Goal: Transaction & Acquisition: Register for event/course

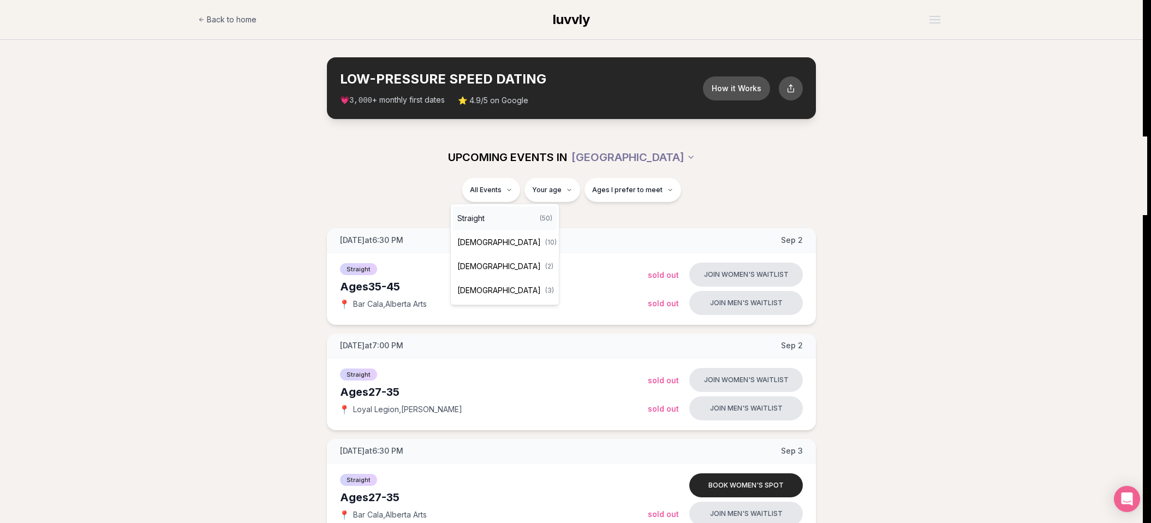
click at [491, 217] on div "Straight ( 50 )" at bounding box center [505, 218] width 104 height 24
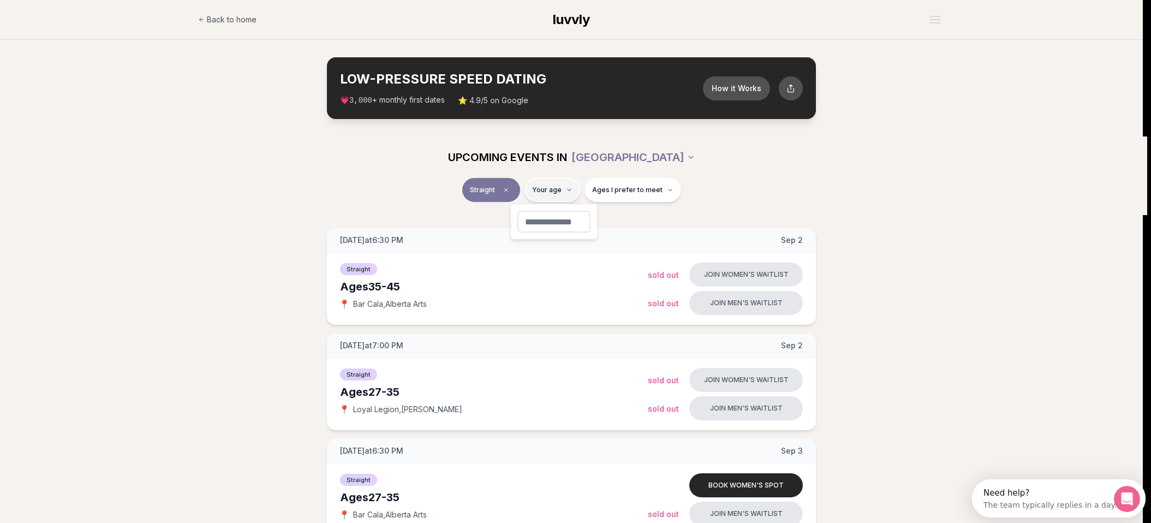
type input "**"
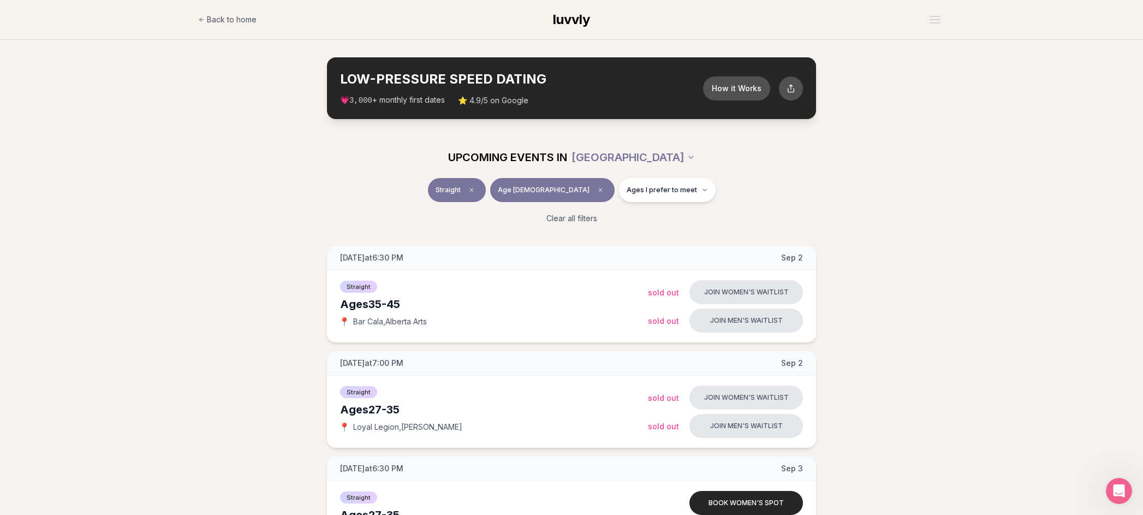
click at [575, 16] on span "luvvly" at bounding box center [571, 19] width 37 height 16
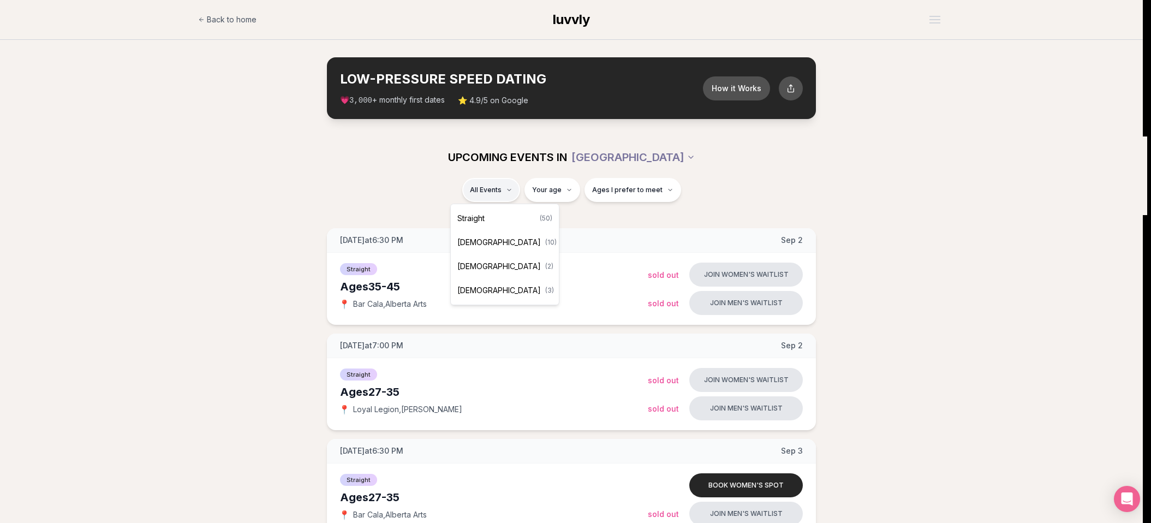
click at [500, 220] on div "Straight ( 50 )" at bounding box center [505, 218] width 104 height 24
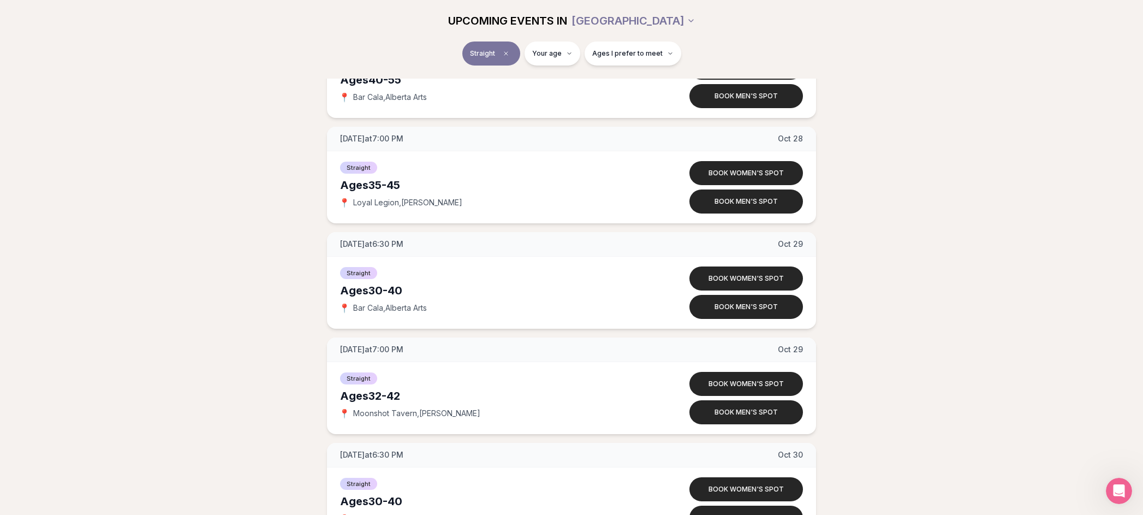
scroll to position [5256, 0]
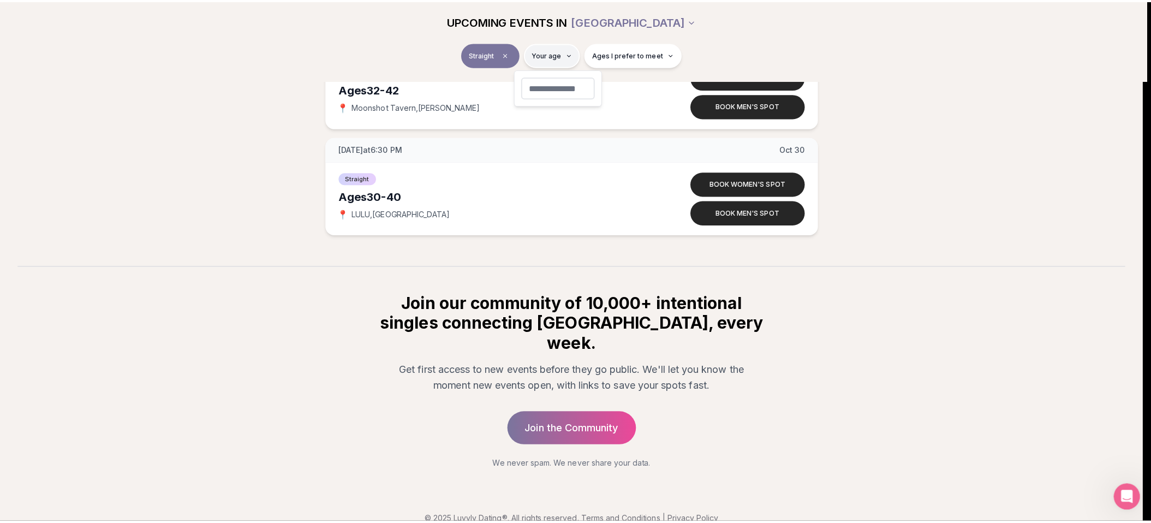
scroll to position [5248, 0]
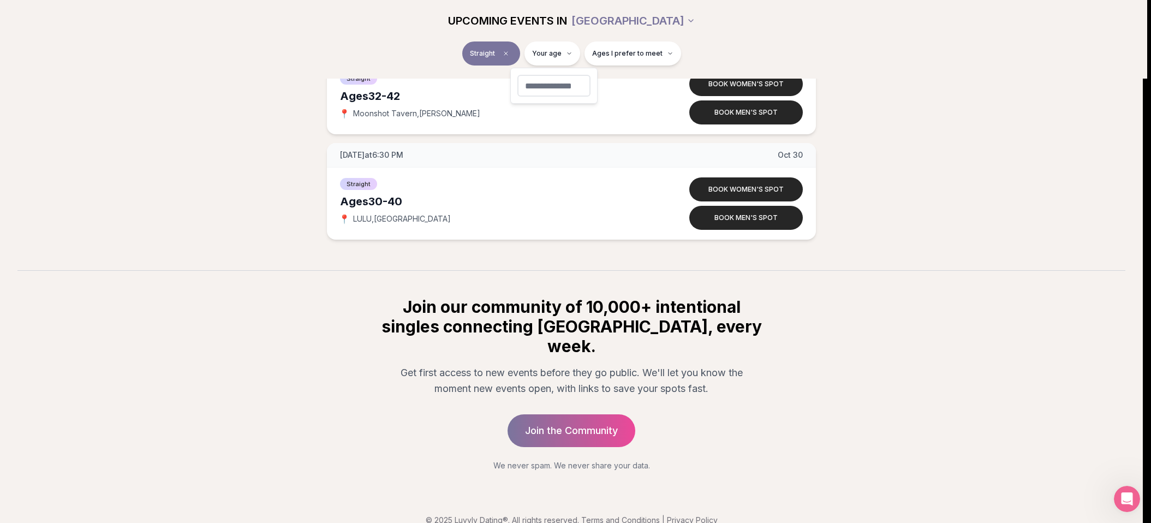
type input "**"
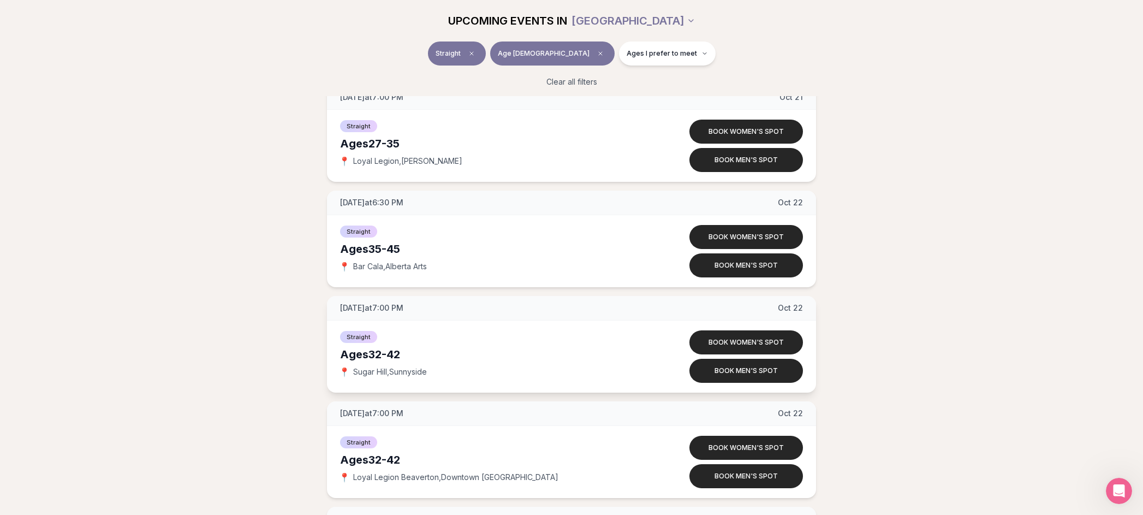
scroll to position [3786, 0]
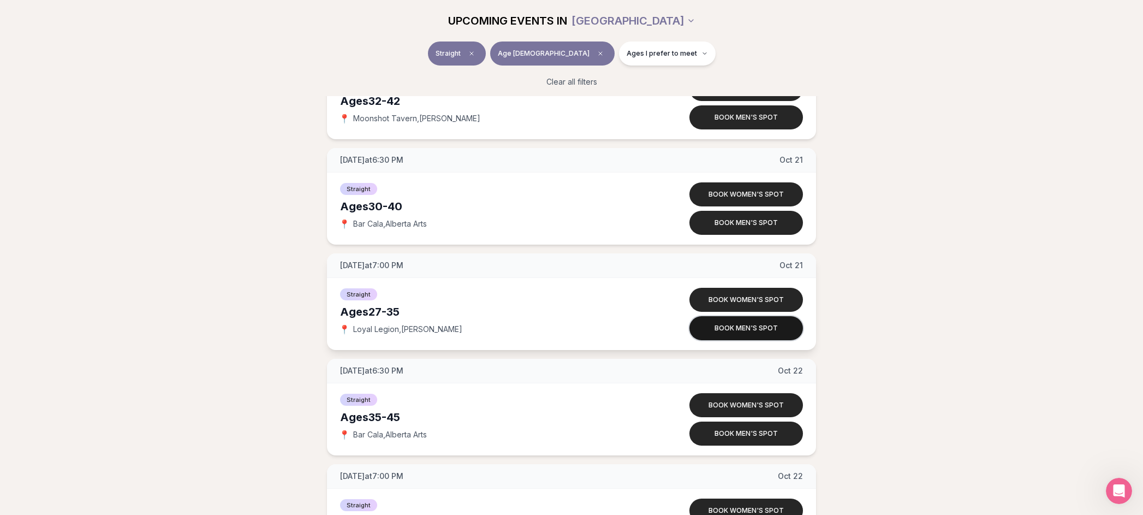
click at [743, 332] on button "Book men's spot" at bounding box center [747, 328] width 114 height 24
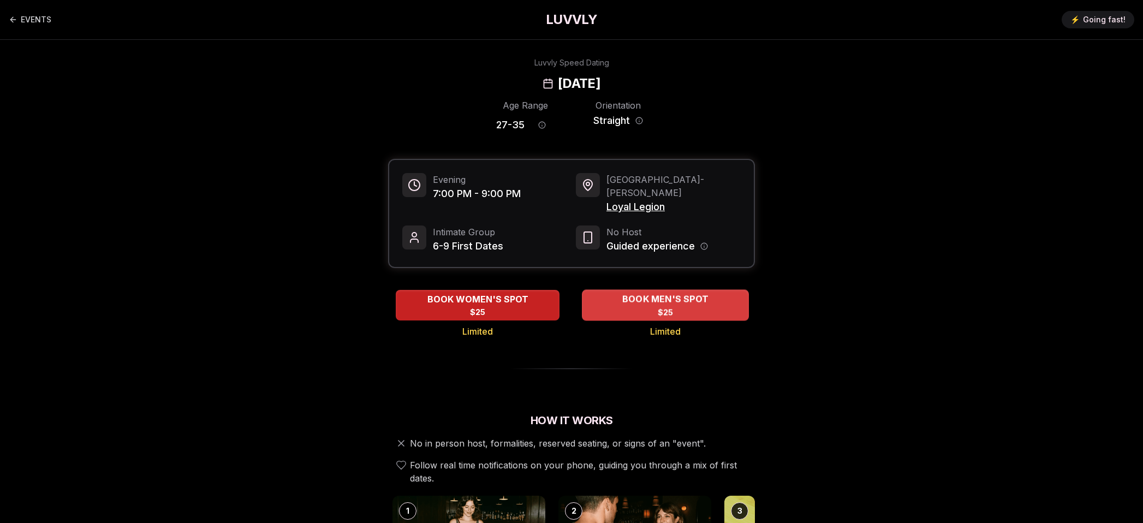
click at [632, 293] on span "BOOK MEN'S SPOT" at bounding box center [665, 299] width 91 height 13
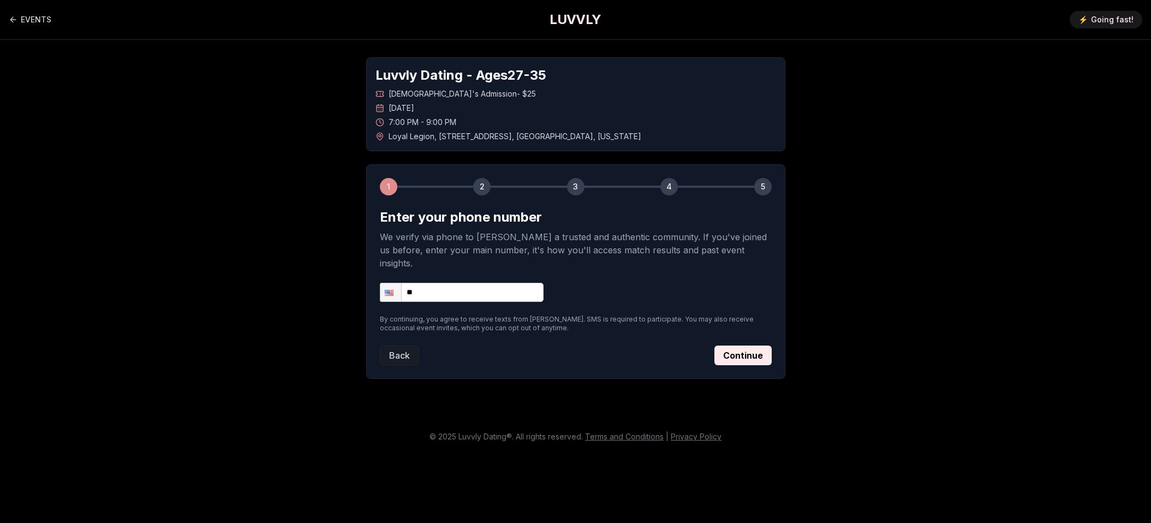
click at [459, 283] on input "**" at bounding box center [462, 292] width 164 height 19
type input "**********"
click at [756, 347] on button "Continue" at bounding box center [743, 356] width 57 height 20
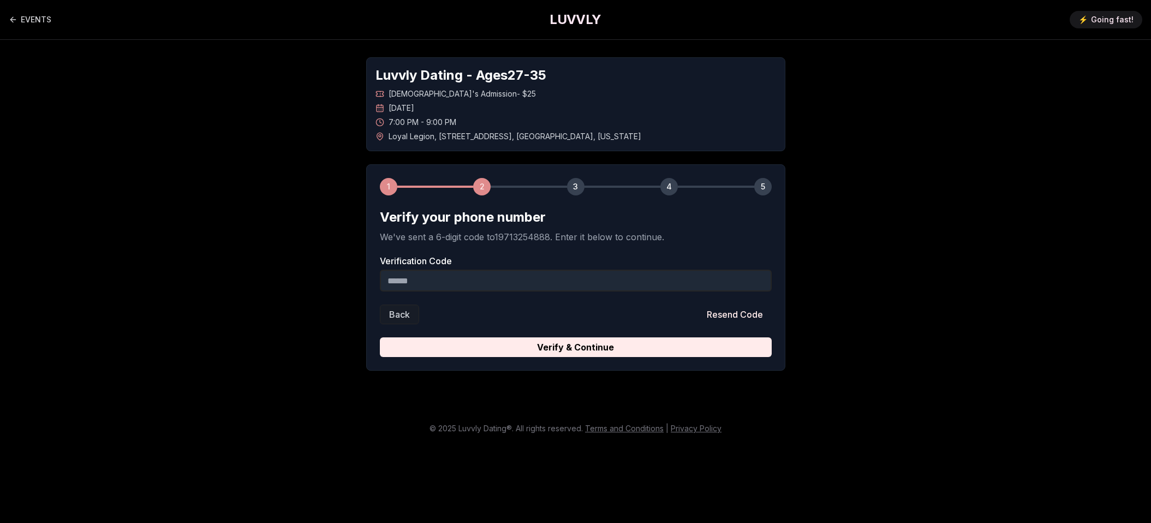
click at [529, 276] on input "Verification Code" at bounding box center [576, 281] width 392 height 22
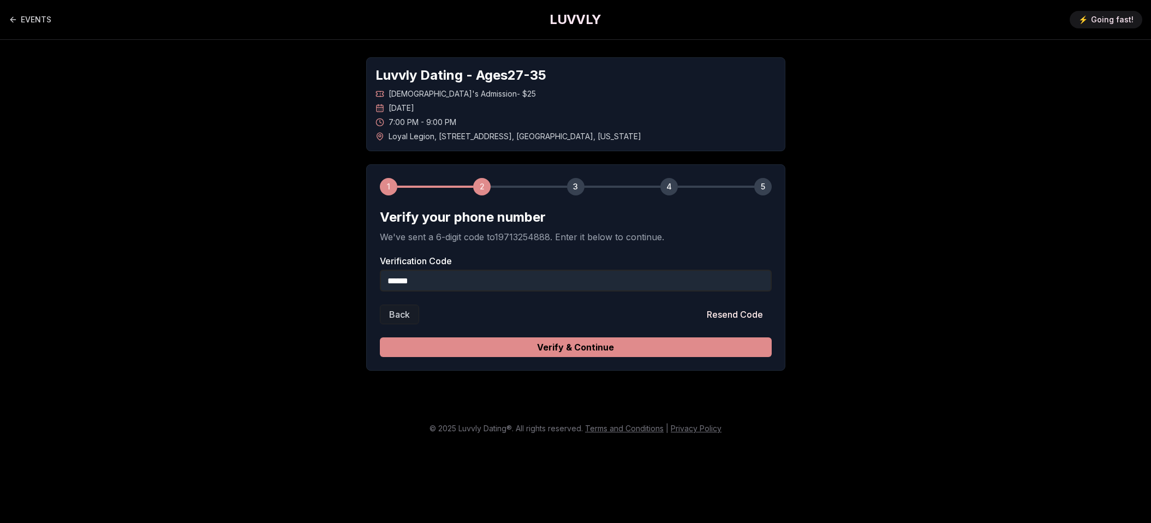
type input "******"
click at [594, 349] on button "Verify & Continue" at bounding box center [576, 347] width 392 height 20
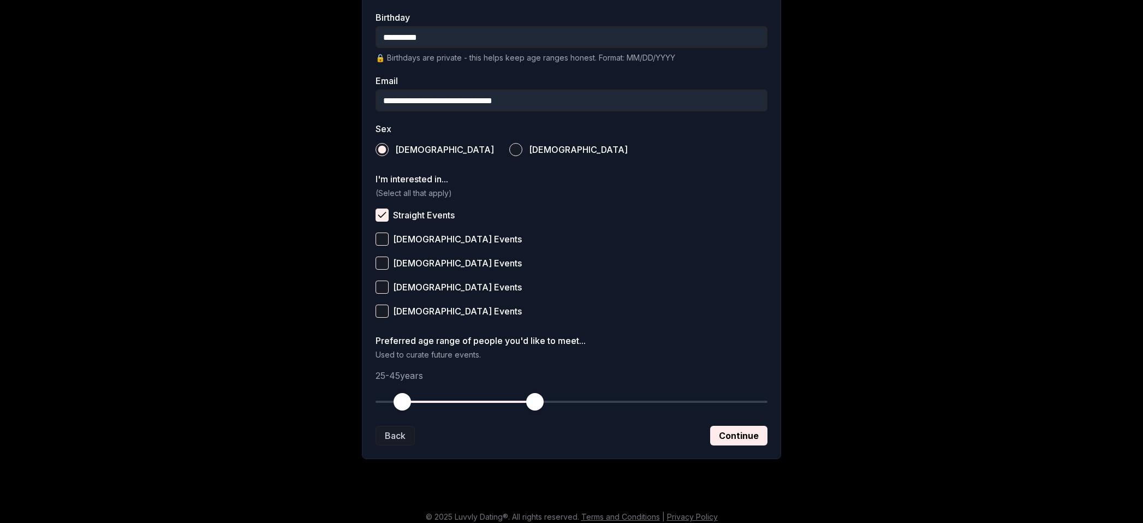
scroll to position [300, 0]
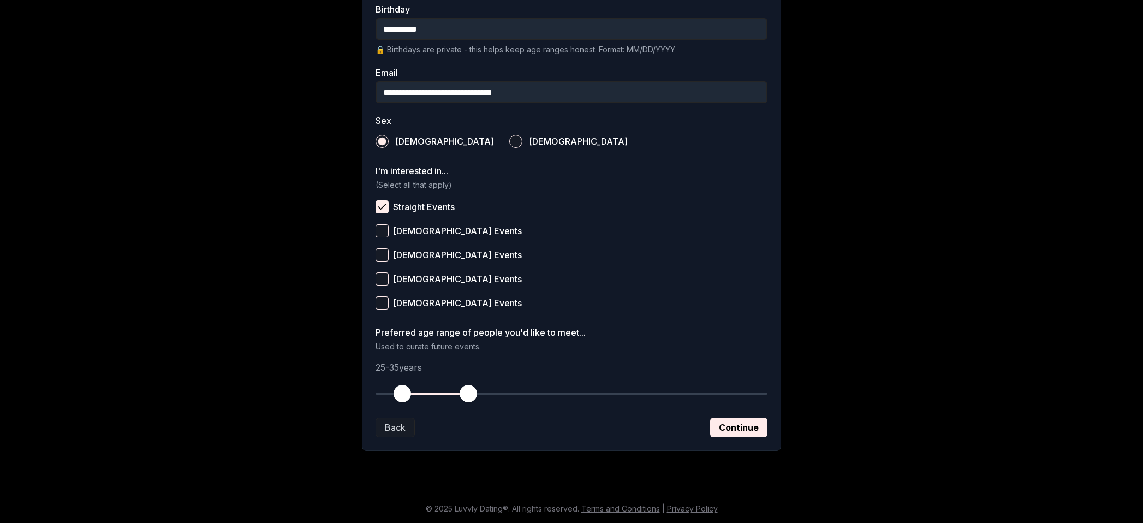
drag, startPoint x: 530, startPoint y: 389, endPoint x: 471, endPoint y: 389, distance: 59.5
click at [471, 389] on span "button" at bounding box center [468, 393] width 17 height 17
click at [746, 433] on button "Continue" at bounding box center [738, 428] width 57 height 20
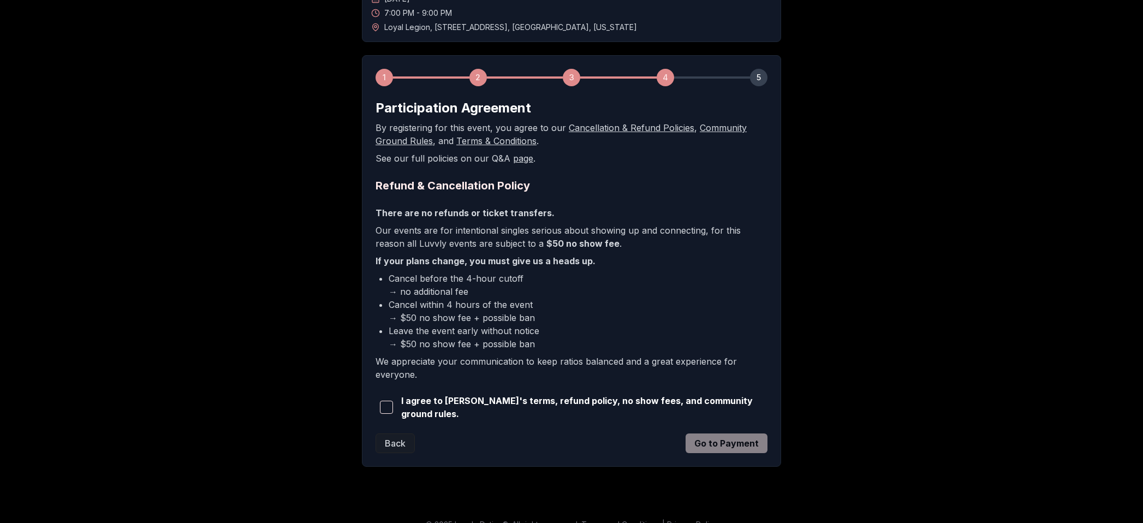
scroll to position [123, 0]
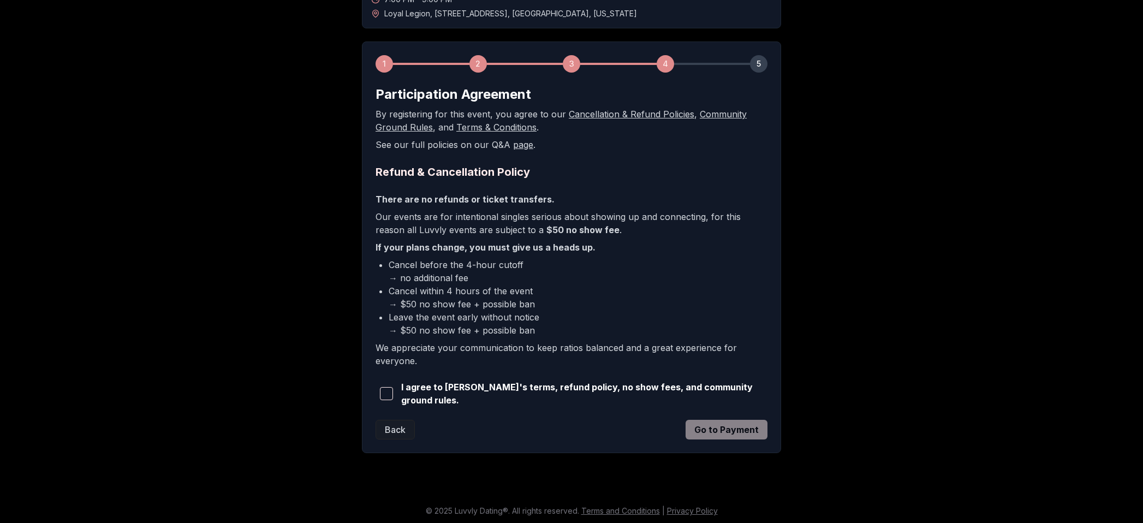
click at [395, 397] on button "button" at bounding box center [386, 394] width 21 height 24
click at [732, 433] on button "Go to Payment" at bounding box center [727, 430] width 82 height 20
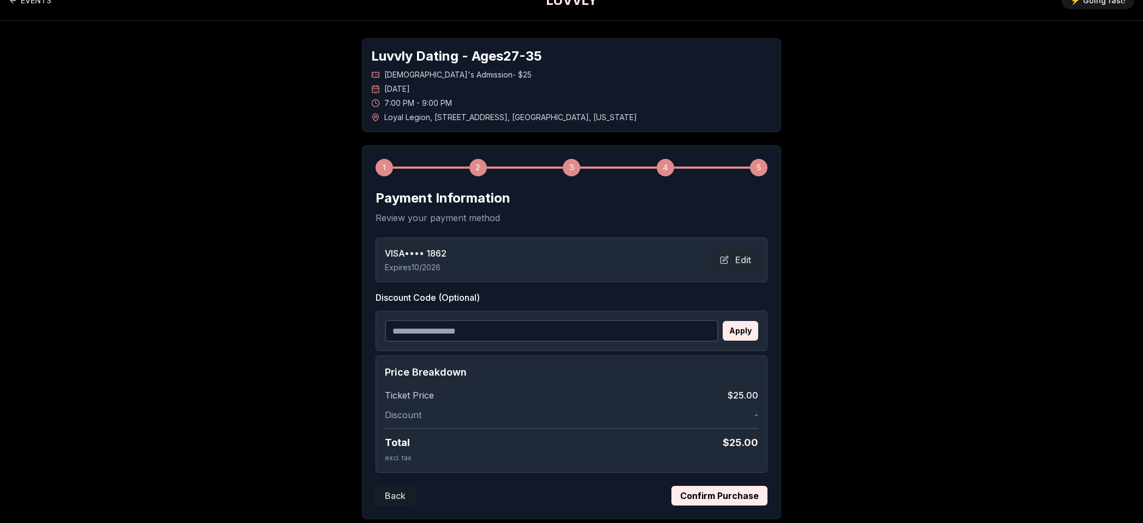
scroll to position [0, 0]
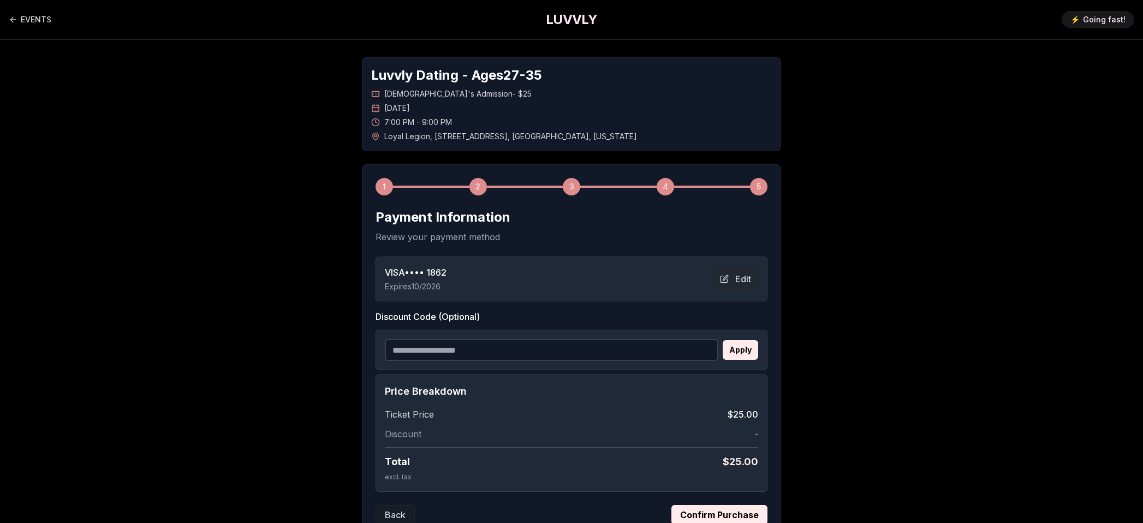
click at [448, 353] on input "Discount Code (Optional)" at bounding box center [552, 350] width 334 height 22
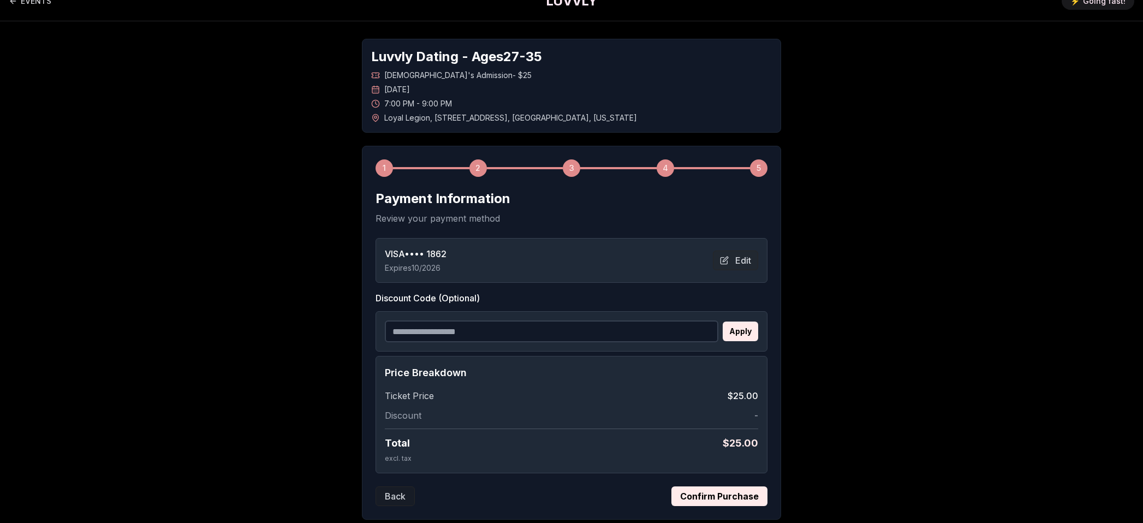
scroll to position [87, 0]
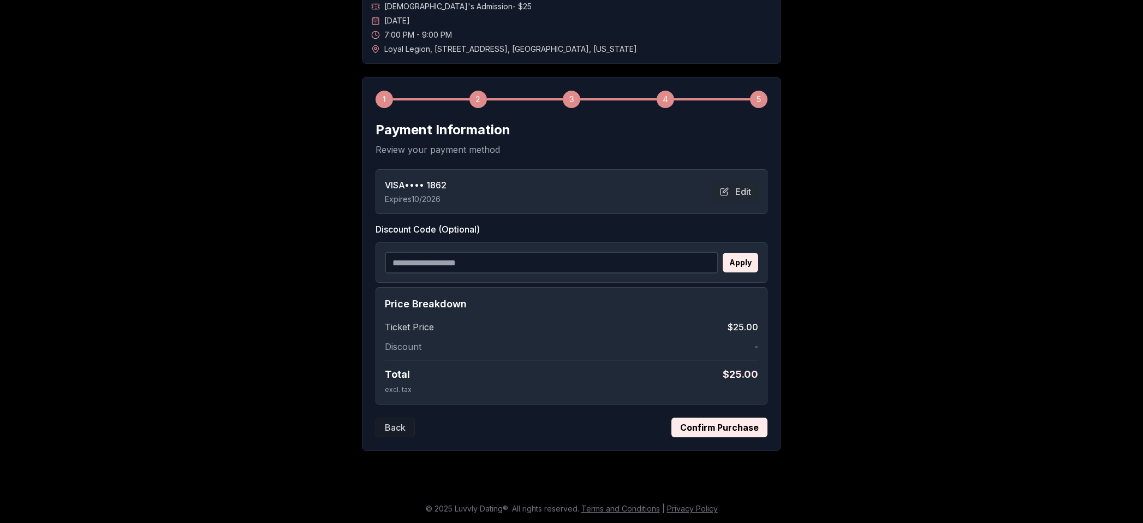
click at [710, 429] on button "Confirm Purchase" at bounding box center [720, 428] width 96 height 20
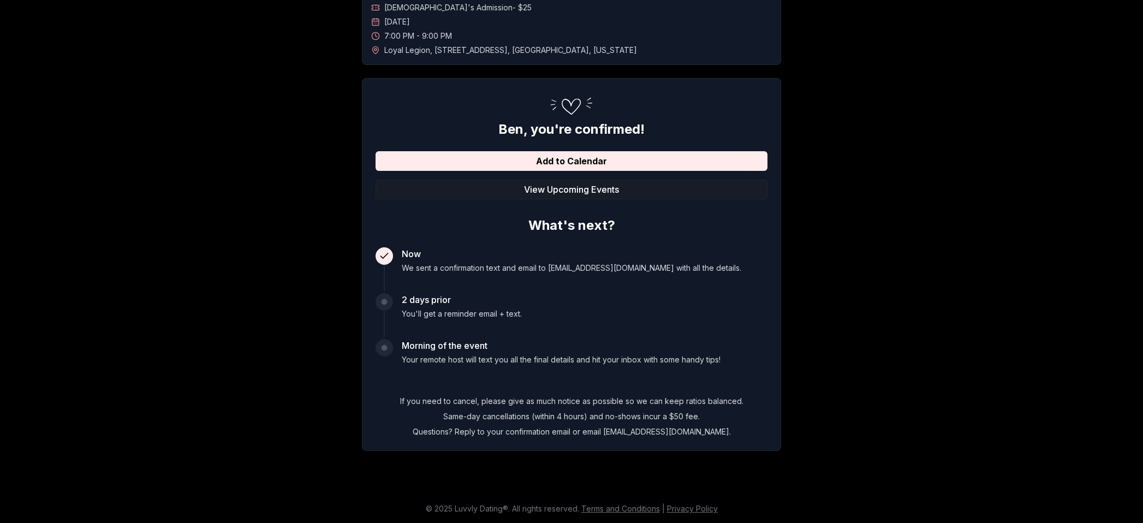
scroll to position [86, 0]
